Goal: Transaction & Acquisition: Purchase product/service

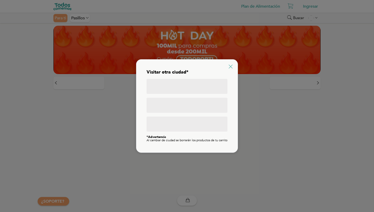
click at [230, 65] on icon at bounding box center [231, 67] width 4 height 4
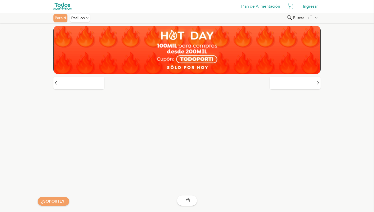
click at [64, 5] on img at bounding box center [62, 7] width 18 height 8
click at [64, 6] on img at bounding box center [62, 7] width 18 height 8
click at [85, 22] on div "Pasillos" at bounding box center [80, 18] width 20 height 8
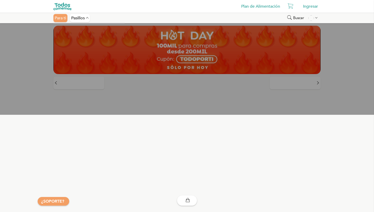
click at [306, 7] on div "Ingresar" at bounding box center [310, 6] width 20 height 10
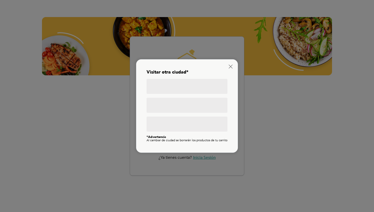
click at [233, 67] on div "Visitar otra ciudad* *Advertencia Al cambiar de ciudad se borrarán los producto…" at bounding box center [187, 105] width 102 height 93
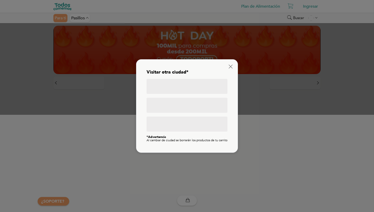
click at [228, 65] on div "Visitar otra ciudad* *Advertencia Al cambiar de ciudad se borrarán los producto…" at bounding box center [186, 106] width 91 height 83
click at [231, 66] on icon at bounding box center [231, 67] width 4 height 4
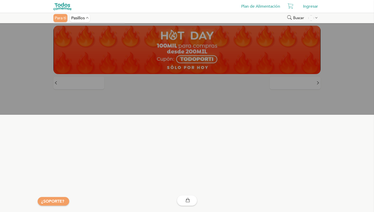
click at [61, 7] on img at bounding box center [62, 7] width 18 height 8
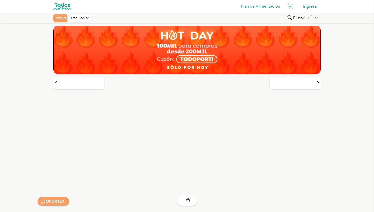
click at [248, 7] on link "Plan de Alimentación" at bounding box center [261, 6] width 44 height 10
click at [311, 7] on div "Ingresar" at bounding box center [310, 6] width 20 height 10
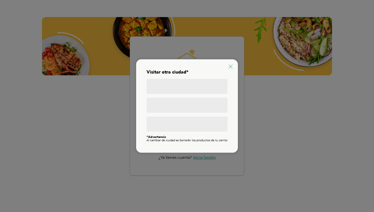
click at [229, 65] on icon at bounding box center [231, 67] width 4 height 4
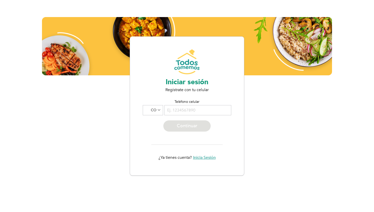
click at [207, 155] on span "Inicia Sesión" at bounding box center [204, 157] width 23 height 5
